Goal: Information Seeking & Learning: Understand process/instructions

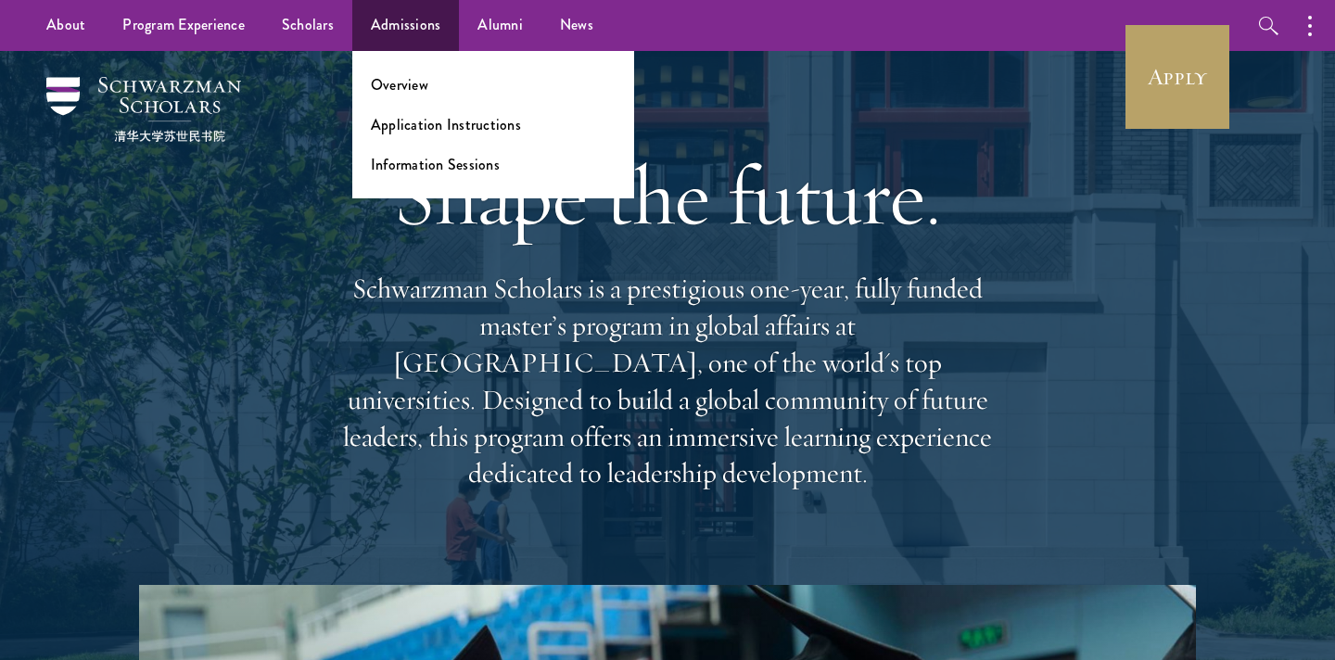
click at [398, 96] on ul "Overview Application Instructions Information Sessions" at bounding box center [493, 124] width 282 height 147
click at [380, 84] on link "Overview" at bounding box center [399, 84] width 57 height 21
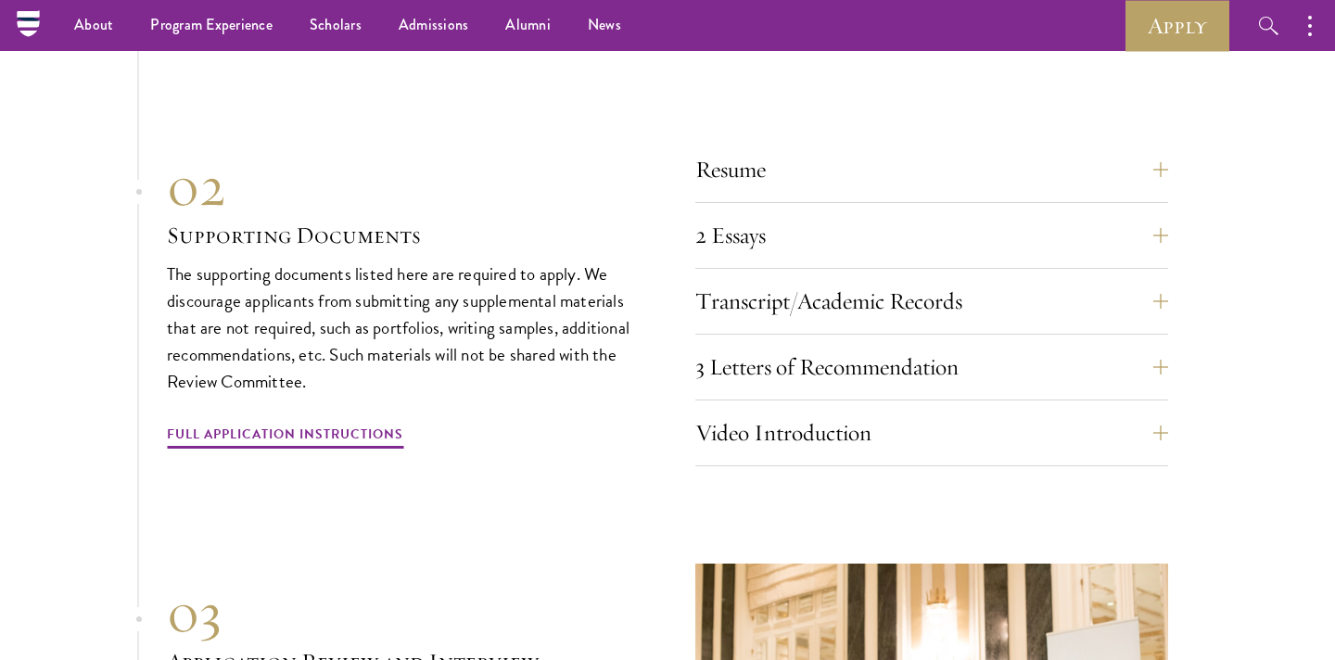
scroll to position [6325, 0]
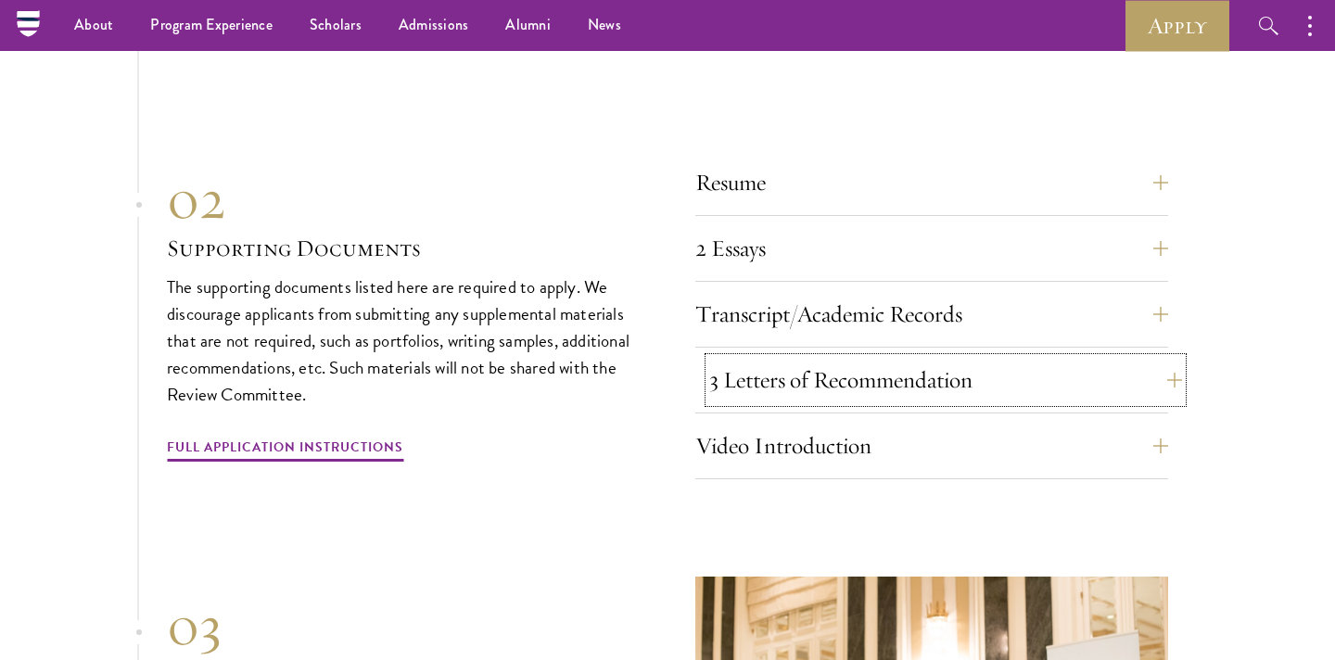
click at [807, 358] on button "3 Letters of Recommendation" at bounding box center [945, 380] width 473 height 45
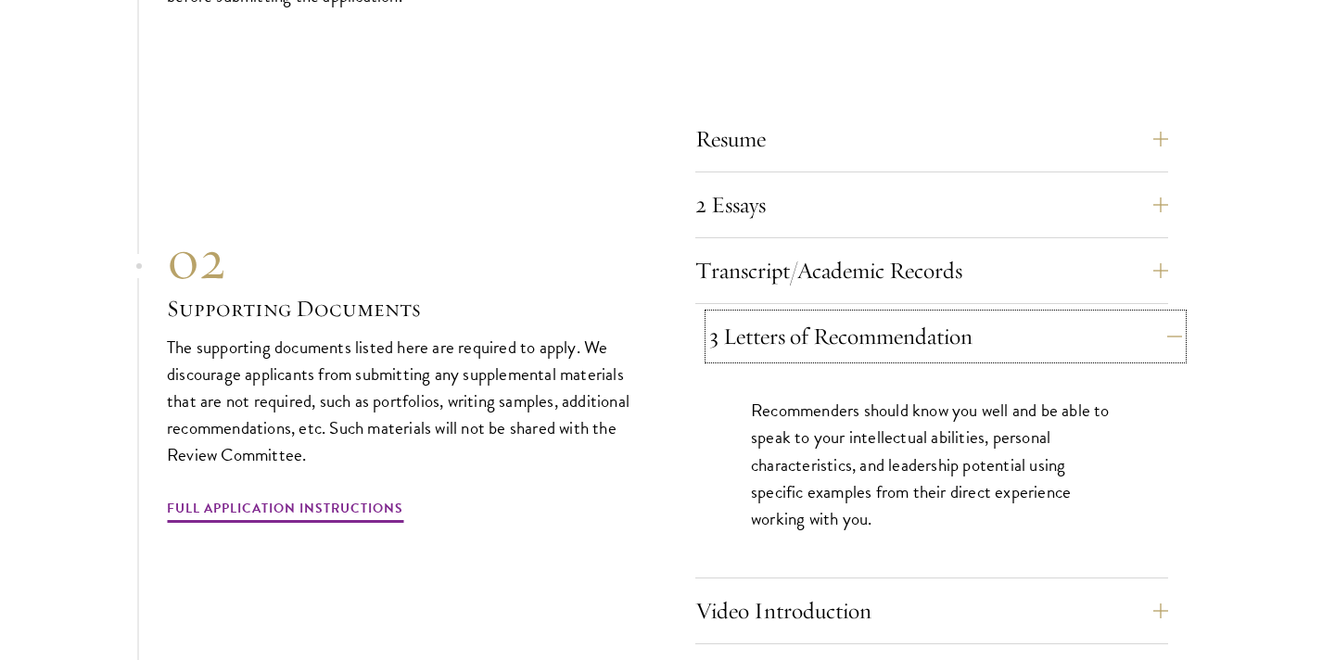
scroll to position [6375, 0]
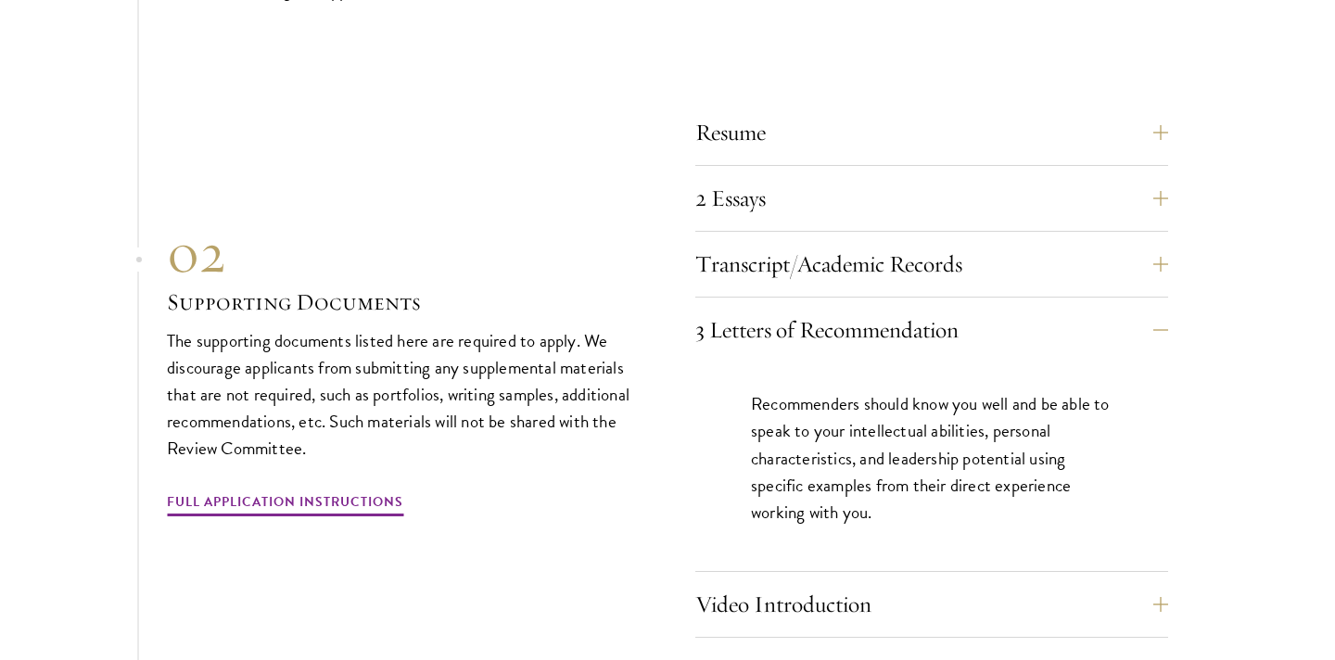
click at [862, 420] on p "Recommenders should know you well and be able to speak to your intellectual abi…" at bounding box center [932, 457] width 362 height 134
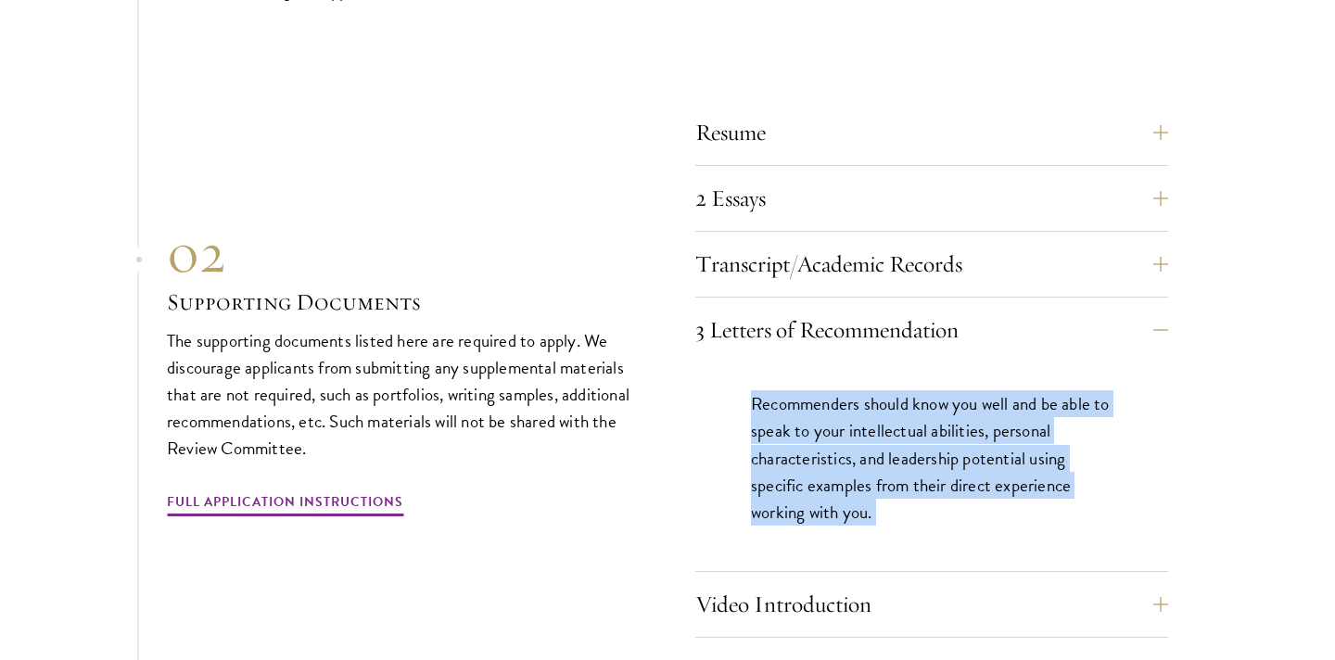
click at [923, 432] on p "Recommenders should know you well and be able to speak to your intellectual abi…" at bounding box center [932, 457] width 362 height 134
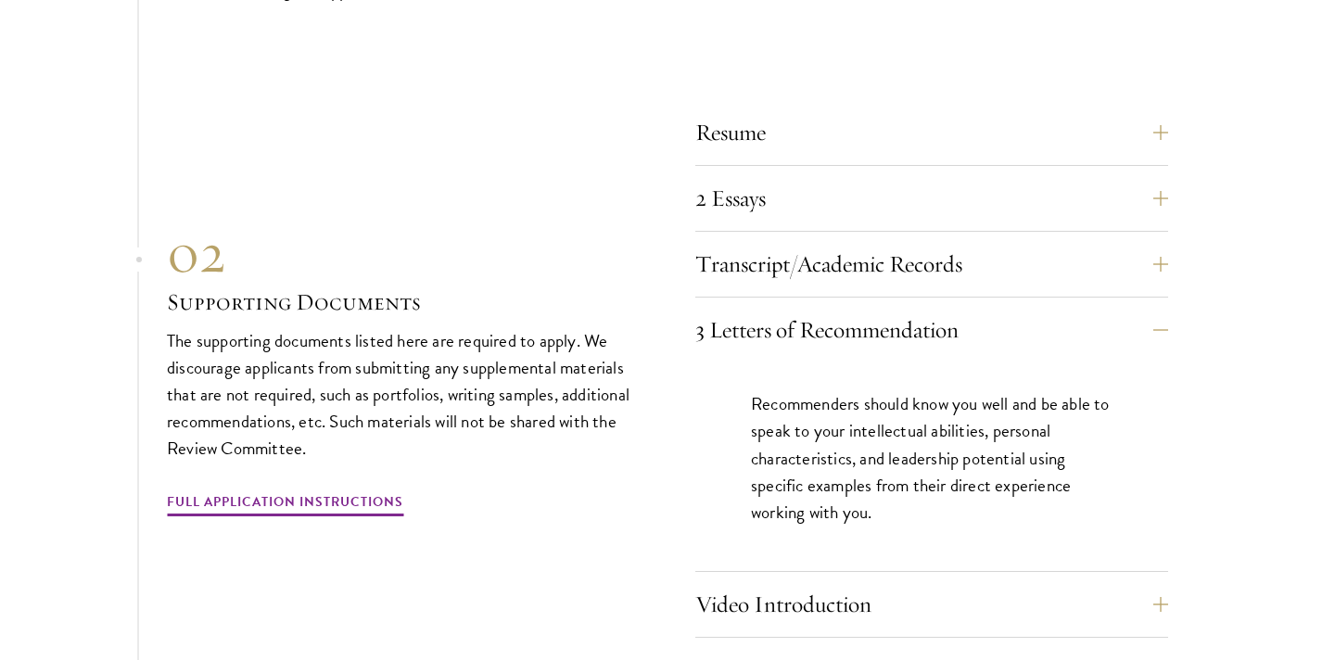
click at [923, 432] on p "Recommenders should know you well and be able to speak to your intellectual abi…" at bounding box center [932, 457] width 362 height 134
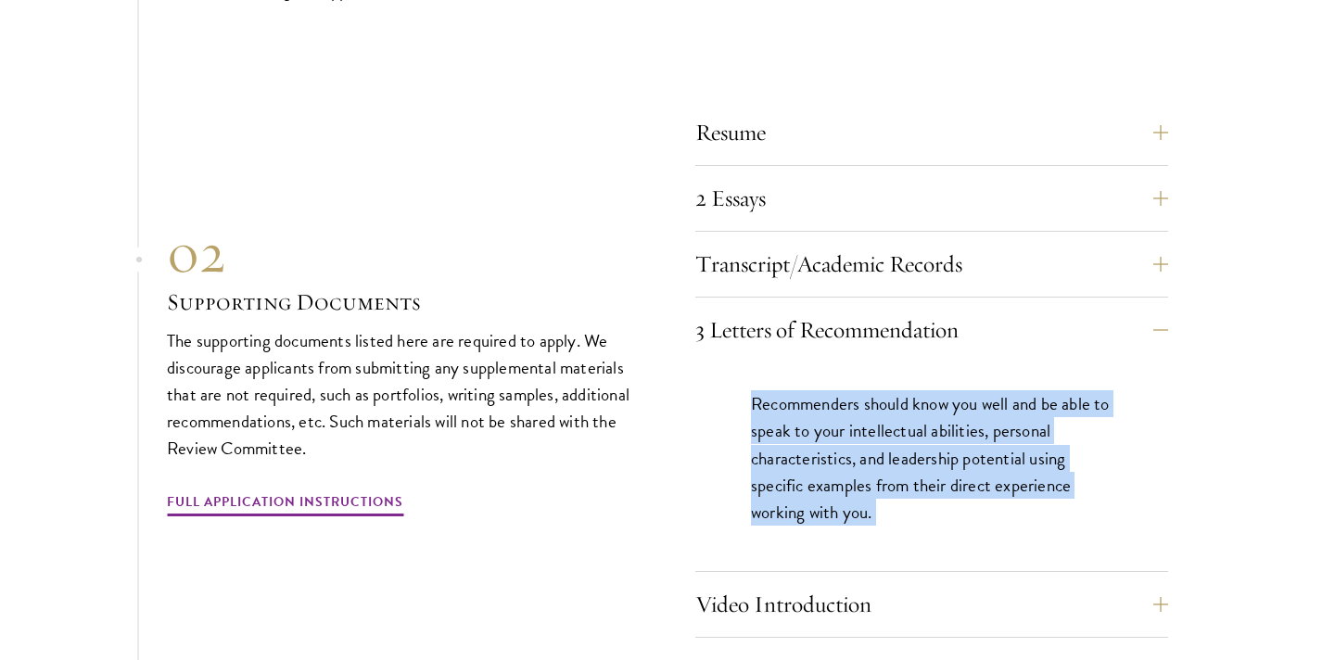
click at [961, 433] on p "Recommenders should know you well and be able to speak to your intellectual abi…" at bounding box center [932, 457] width 362 height 134
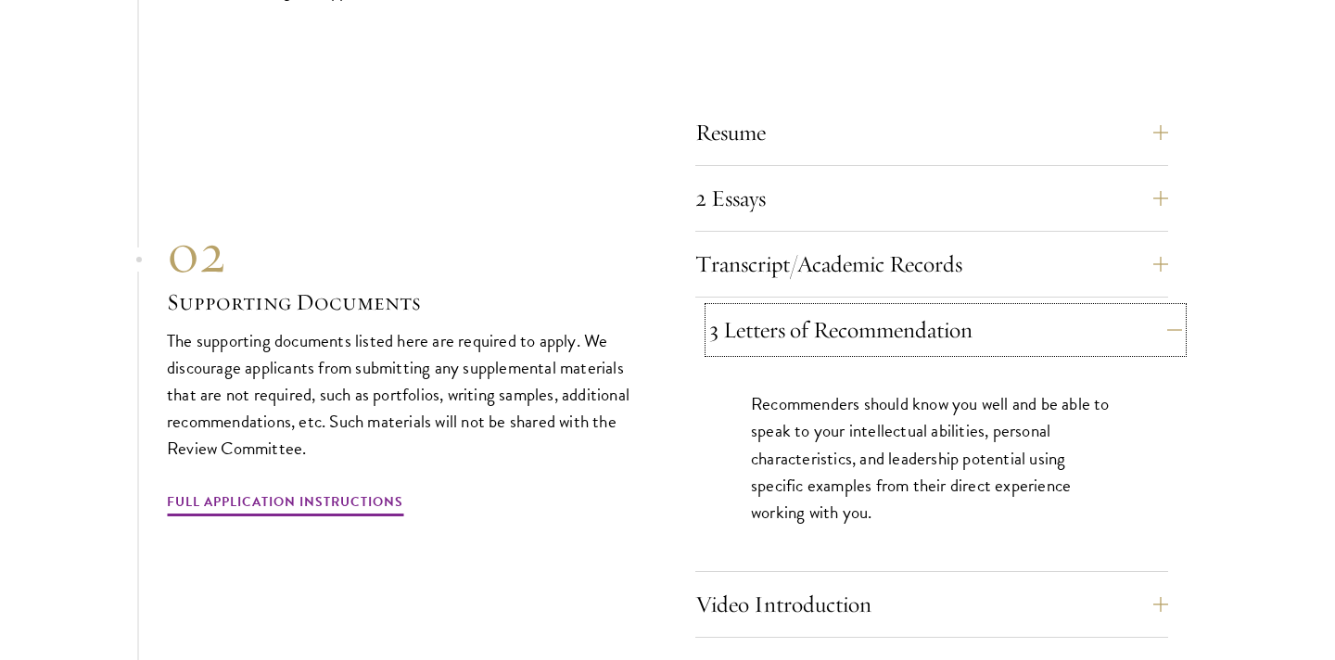
click at [953, 319] on button "3 Letters of Recommendation" at bounding box center [945, 330] width 473 height 45
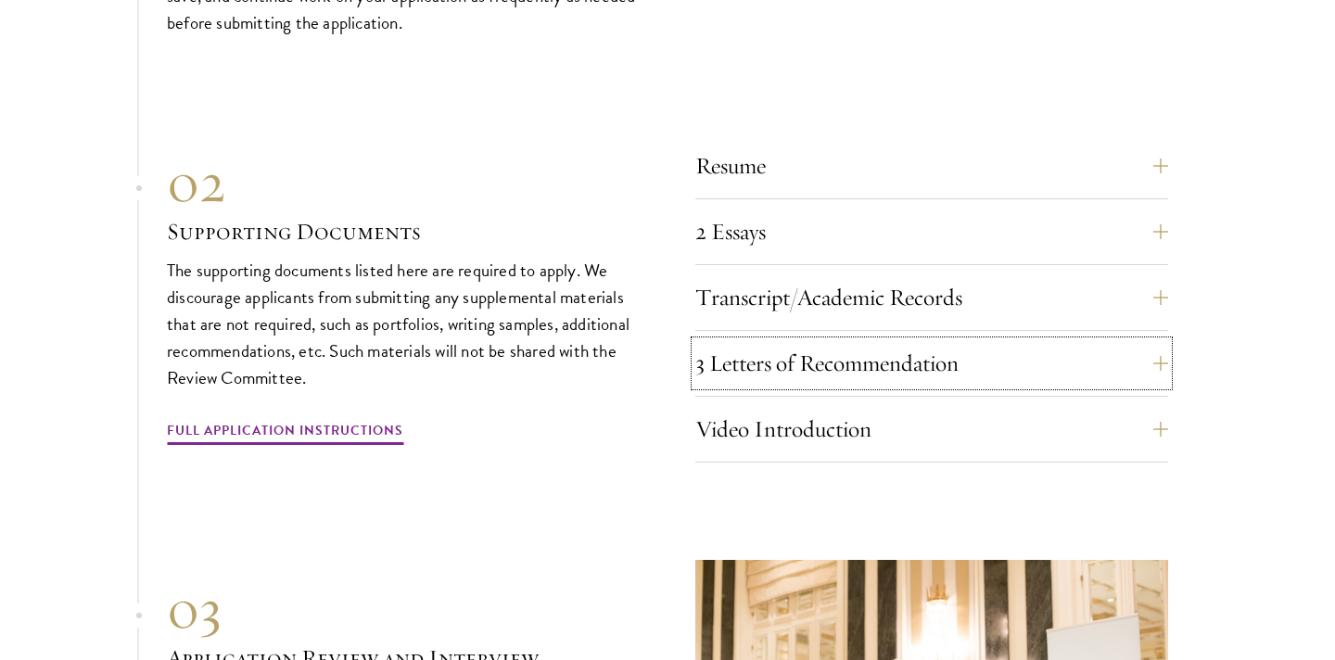
scroll to position [6361, 0]
